Goal: Transaction & Acquisition: Purchase product/service

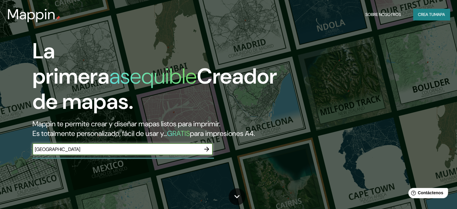
type input "[GEOGRAPHIC_DATA]"
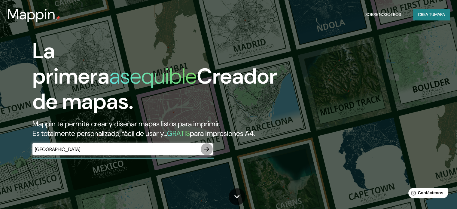
click at [206, 155] on button "button" at bounding box center [207, 149] width 12 height 12
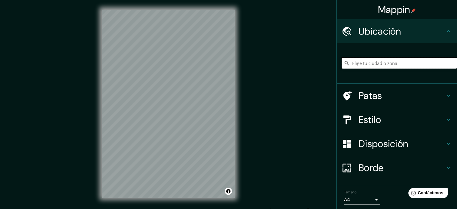
click at [383, 61] on input "Elige tu ciudad o zona" at bounding box center [399, 63] width 115 height 11
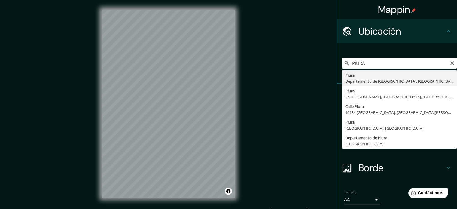
type input "Piura, [GEOGRAPHIC_DATA], [GEOGRAPHIC_DATA]"
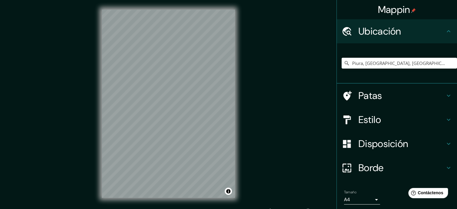
click at [382, 94] on h4 "Patas" at bounding box center [401, 96] width 87 height 12
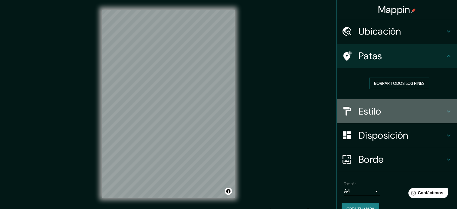
click at [358, 117] on div "Estilo" at bounding box center [397, 111] width 120 height 24
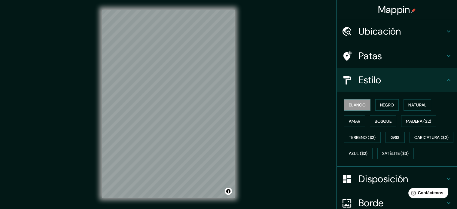
click at [364, 119] on div "Blanco Negro Natural Amar Bosque Madera ($2) Terreno ($2) Gris Caricatura ($2) …" at bounding box center [399, 129] width 115 height 65
click at [370, 118] on button "Bosque" at bounding box center [383, 120] width 26 height 11
click at [382, 107] on font "Negro" at bounding box center [387, 104] width 14 height 5
click at [408, 107] on font "Natural" at bounding box center [417, 104] width 18 height 5
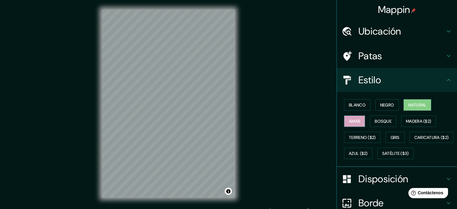
click at [349, 123] on font "Amar" at bounding box center [354, 121] width 11 height 8
click at [370, 122] on button "Bosque" at bounding box center [383, 120] width 26 height 11
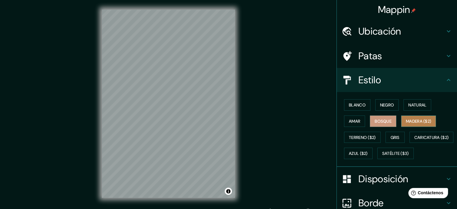
click at [403, 125] on button "Madera ($2)" at bounding box center [418, 120] width 35 height 11
click at [381, 106] on font "Negro" at bounding box center [387, 104] width 14 height 5
click at [411, 116] on button "Madera ($2)" at bounding box center [418, 120] width 35 height 11
click at [393, 59] on h4 "Patas" at bounding box center [401, 56] width 87 height 12
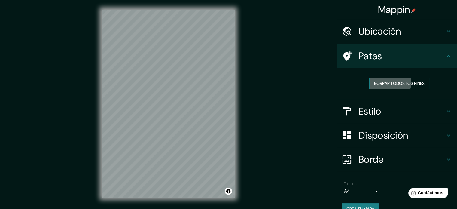
click at [382, 81] on button "Borrar todos los pines" at bounding box center [399, 83] width 60 height 11
click at [382, 81] on font "Borrar todos los pines" at bounding box center [399, 83] width 50 height 5
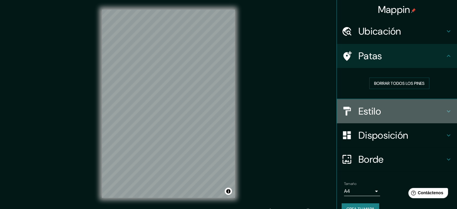
click at [388, 110] on h4 "Estilo" at bounding box center [401, 111] width 87 height 12
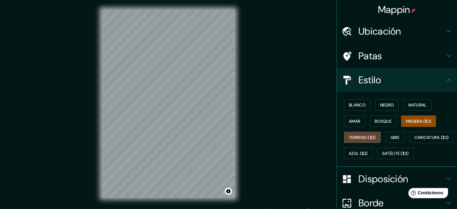
click at [353, 136] on font "Terreno ($2)" at bounding box center [362, 137] width 27 height 5
click at [391, 138] on font "Gris" at bounding box center [395, 137] width 9 height 5
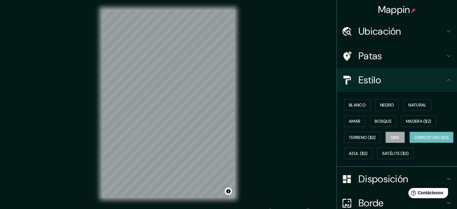
click at [410, 143] on button "Caricatura ($2)" at bounding box center [432, 137] width 44 height 11
click at [382, 156] on font "Satélite ($3)" at bounding box center [395, 153] width 27 height 5
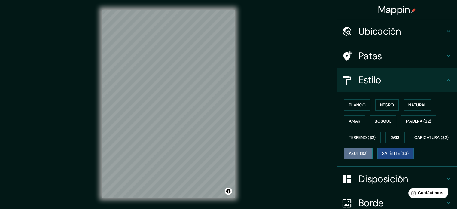
click at [373, 157] on button "Azul ($2)" at bounding box center [358, 153] width 29 height 11
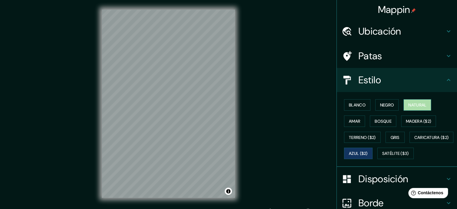
click at [408, 106] on font "Natural" at bounding box center [417, 104] width 18 height 5
click at [380, 115] on button "Bosque" at bounding box center [383, 120] width 26 height 11
click at [404, 103] on button "Natural" at bounding box center [418, 104] width 28 height 11
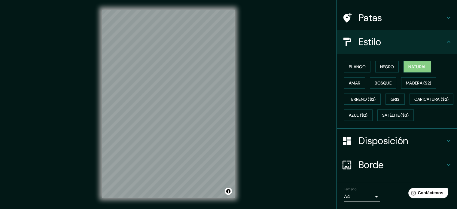
scroll to position [43, 0]
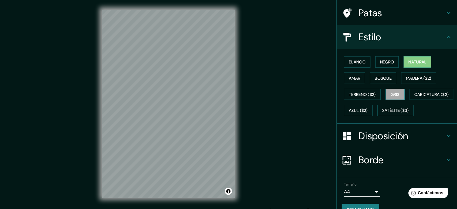
click at [394, 96] on font "Gris" at bounding box center [395, 94] width 9 height 5
click at [412, 59] on font "Natural" at bounding box center [417, 61] width 18 height 5
